Goal: Transaction & Acquisition: Purchase product/service

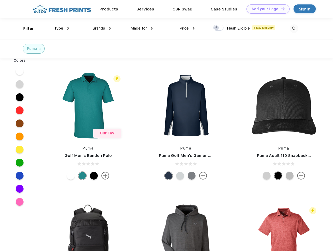
click at [266, 9] on link "Add your Logo Design Tool" at bounding box center [267, 8] width 43 height 9
click at [0, 0] on div "Design Tool" at bounding box center [0, 0] width 0 height 0
click at [280, 9] on link "Add your Logo Design Tool" at bounding box center [267, 8] width 43 height 9
click at [25, 28] on div "Filter" at bounding box center [28, 29] width 11 height 6
click at [62, 28] on span "Type" at bounding box center [58, 28] width 9 height 5
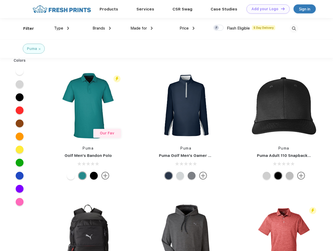
click at [102, 28] on span "Brands" at bounding box center [98, 28] width 13 height 5
click at [142, 28] on span "Made for" at bounding box center [138, 28] width 16 height 5
click at [187, 28] on span "Price" at bounding box center [183, 28] width 9 height 5
click at [218, 28] on div at bounding box center [218, 28] width 10 height 6
click at [217, 28] on input "checkbox" at bounding box center [214, 26] width 3 height 3
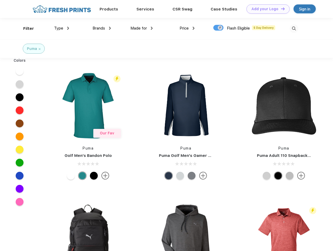
click at [294, 28] on img at bounding box center [293, 28] width 9 height 9
